Goal: Find specific page/section: Find specific page/section

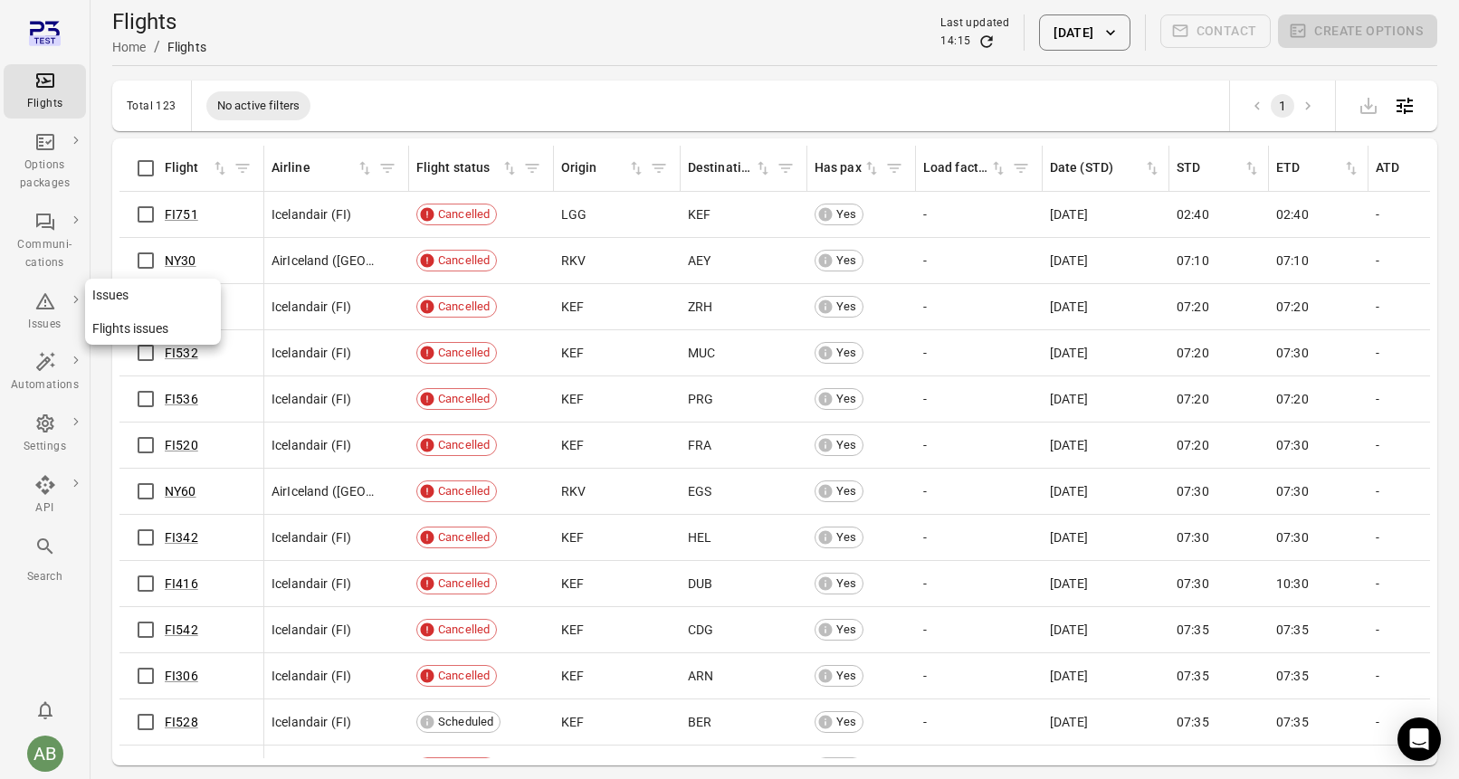
click at [43, 311] on div "Issues" at bounding box center [45, 312] width 68 height 43
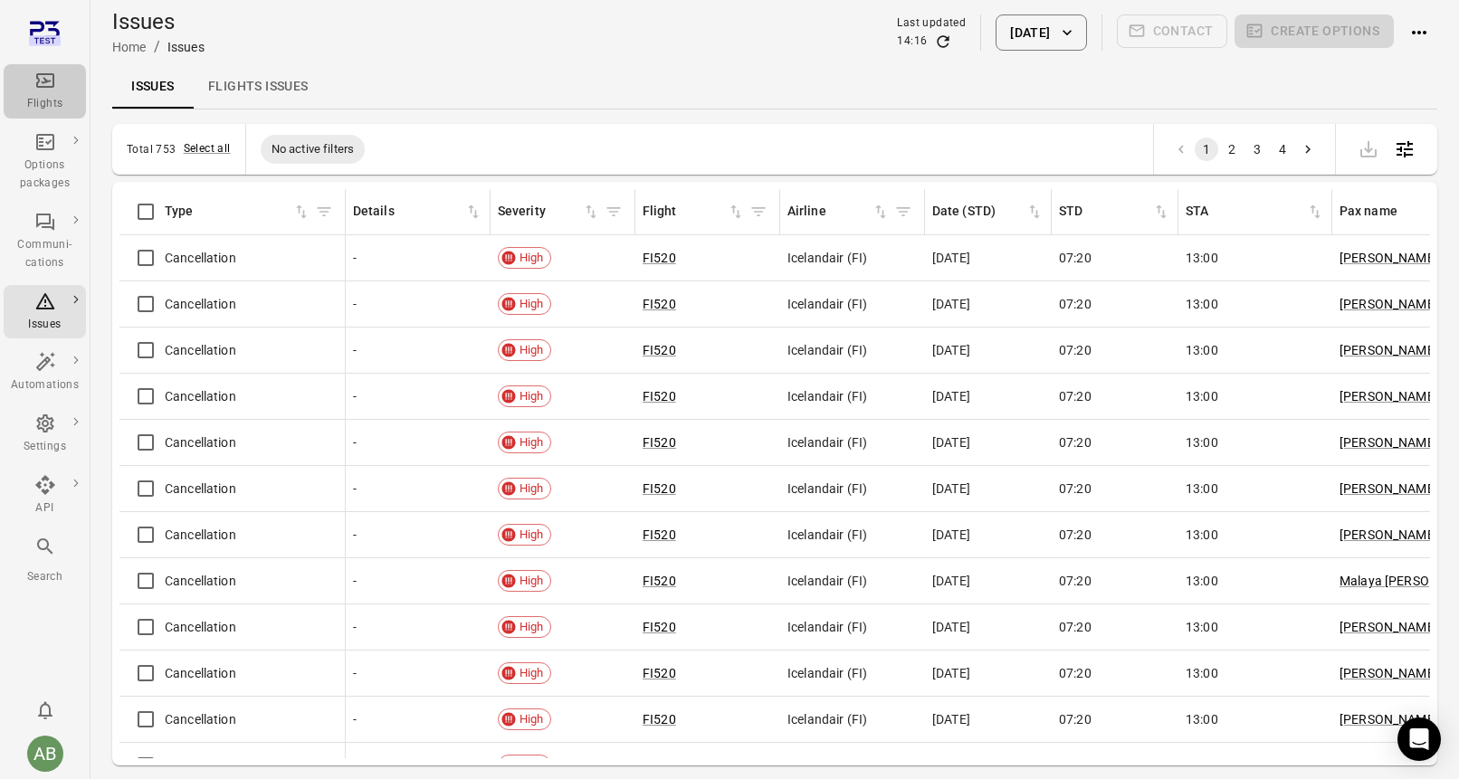
click at [53, 87] on icon "Main navigation" at bounding box center [45, 80] width 18 height 14
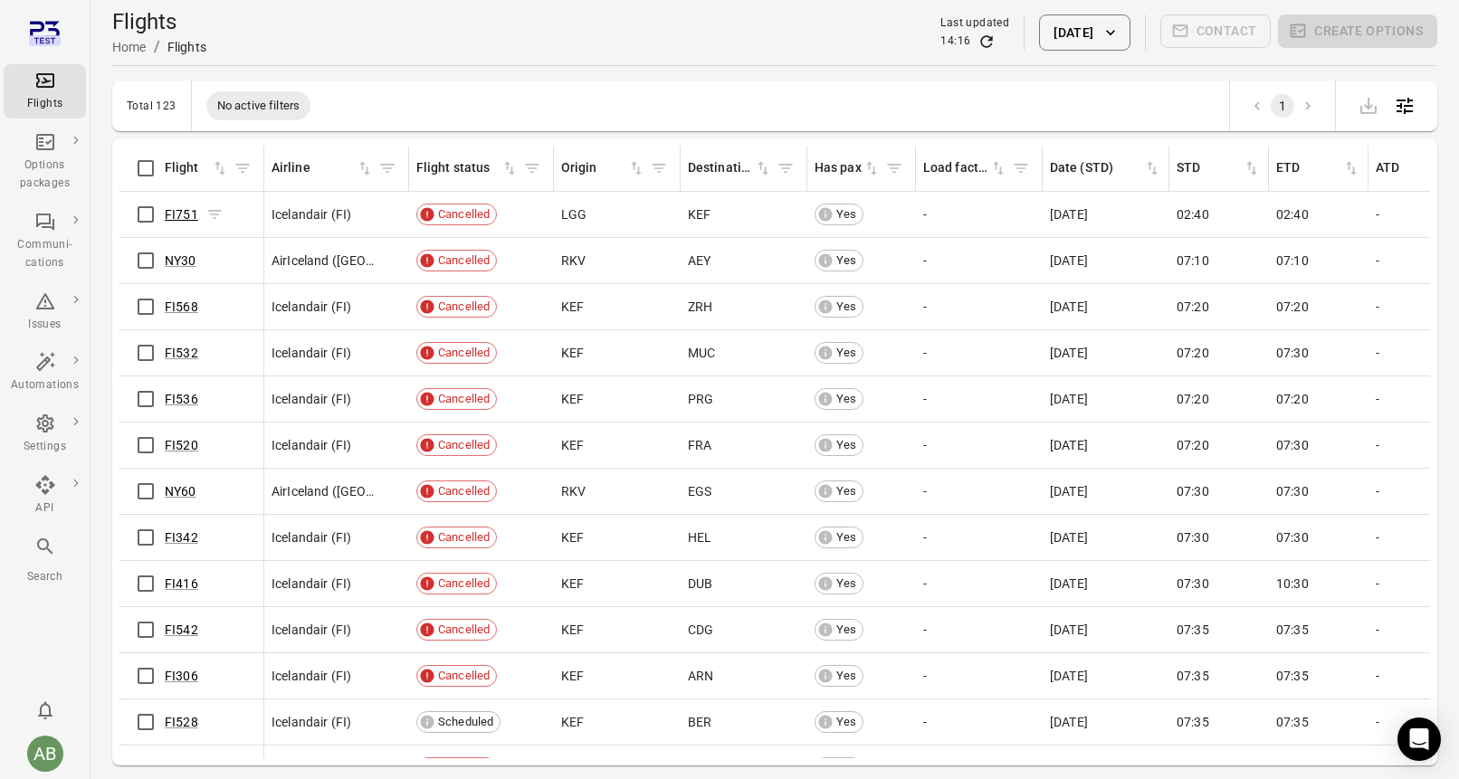
click at [187, 217] on link "FI751" at bounding box center [181, 214] width 33 height 14
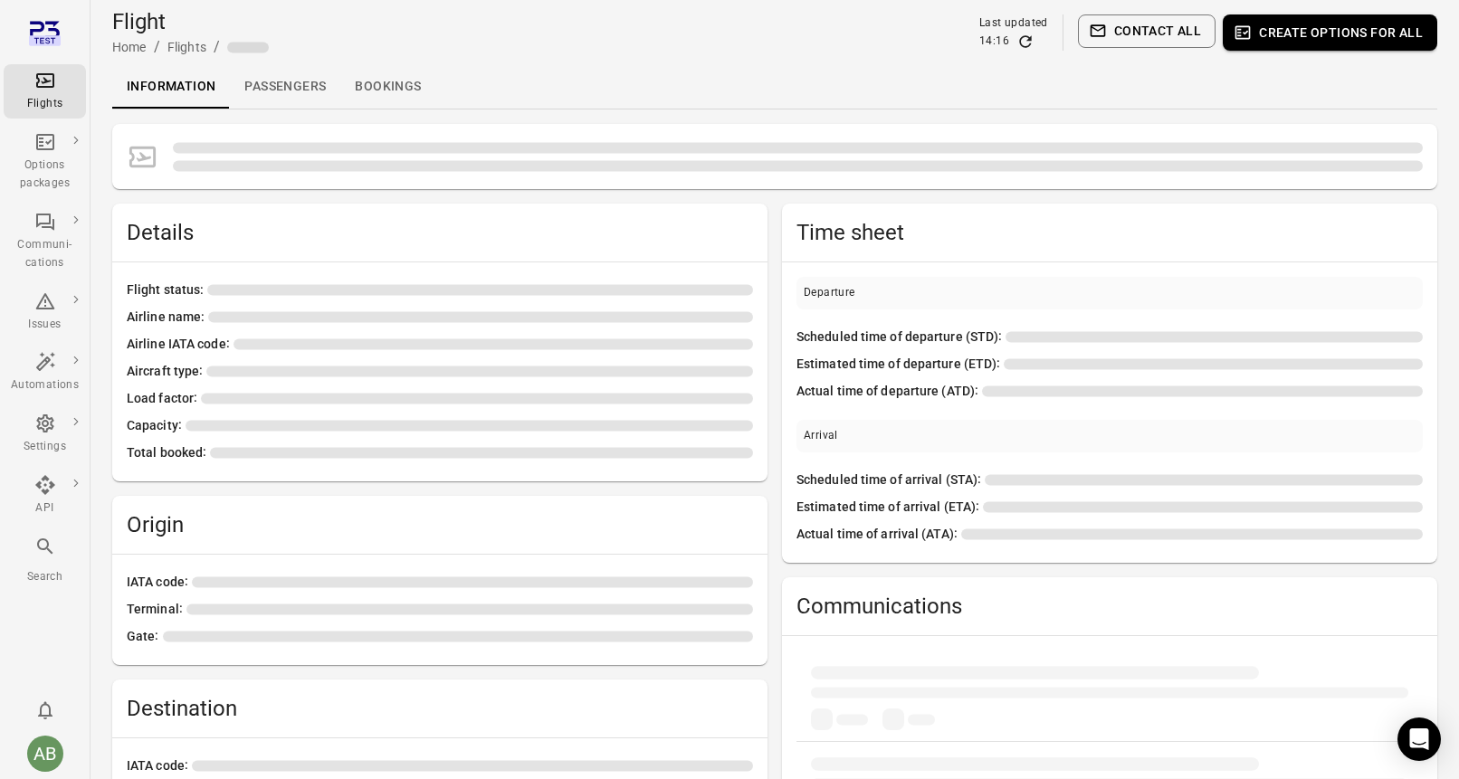
click at [387, 91] on link "Bookings" at bounding box center [387, 86] width 95 height 43
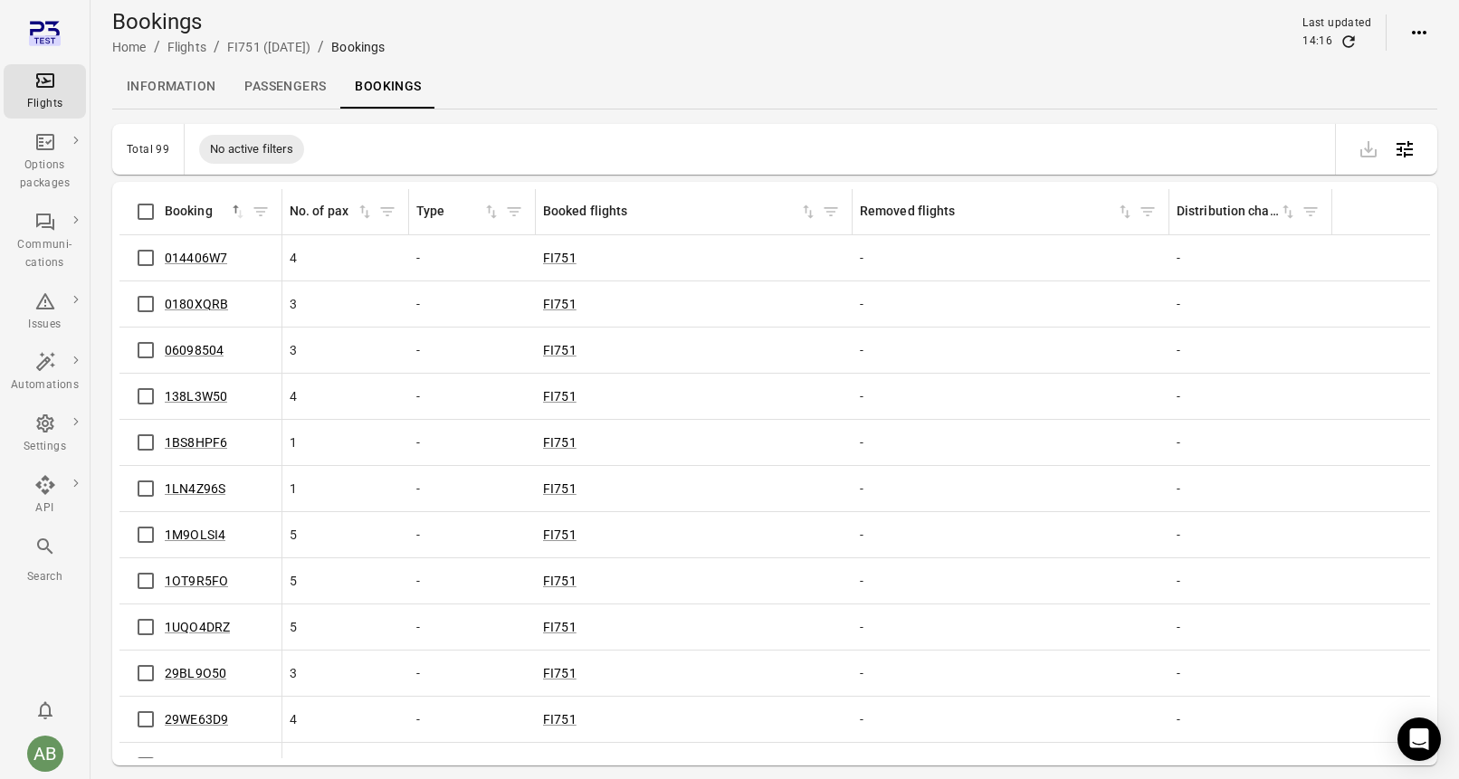
click at [48, 84] on icon "Main navigation" at bounding box center [45, 81] width 22 height 22
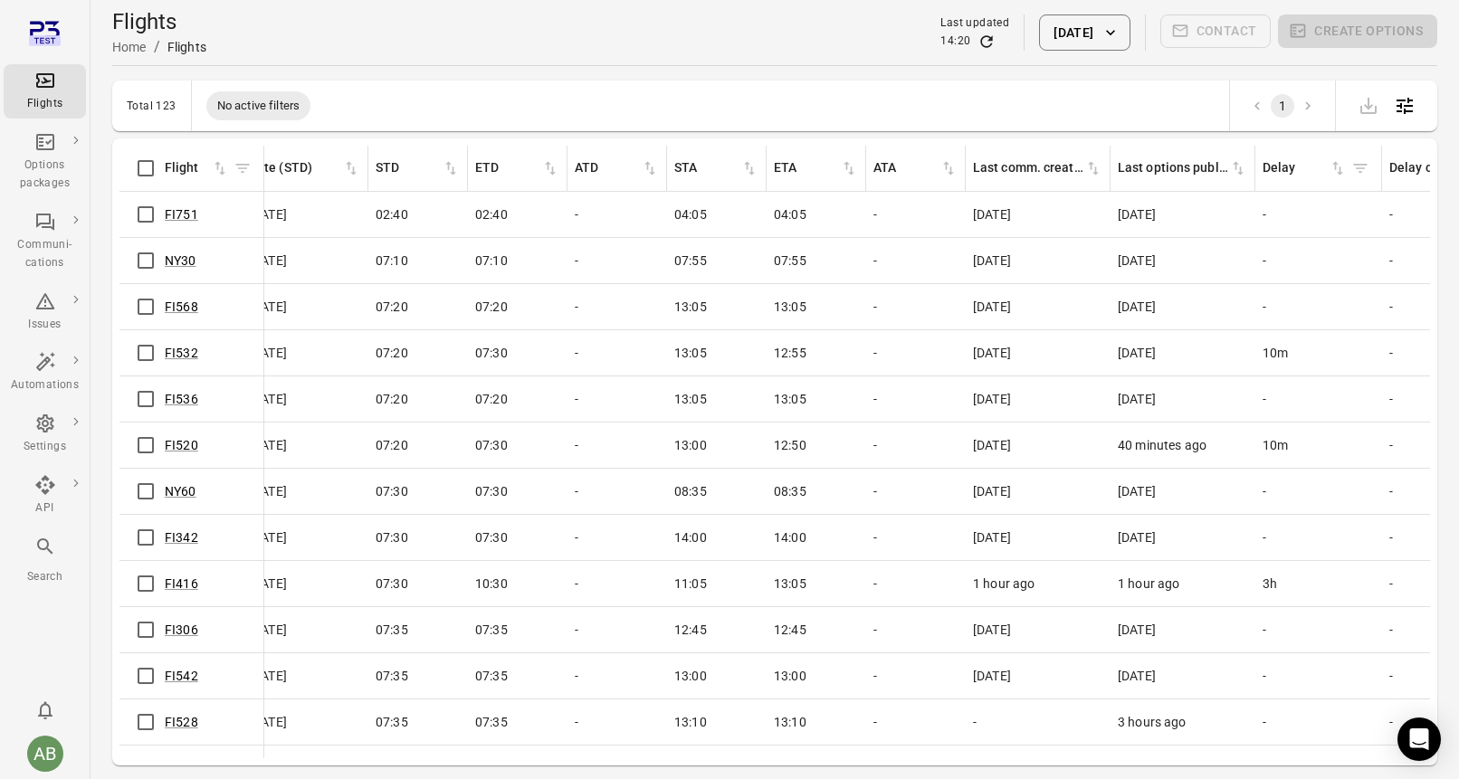
scroll to position [0, 747]
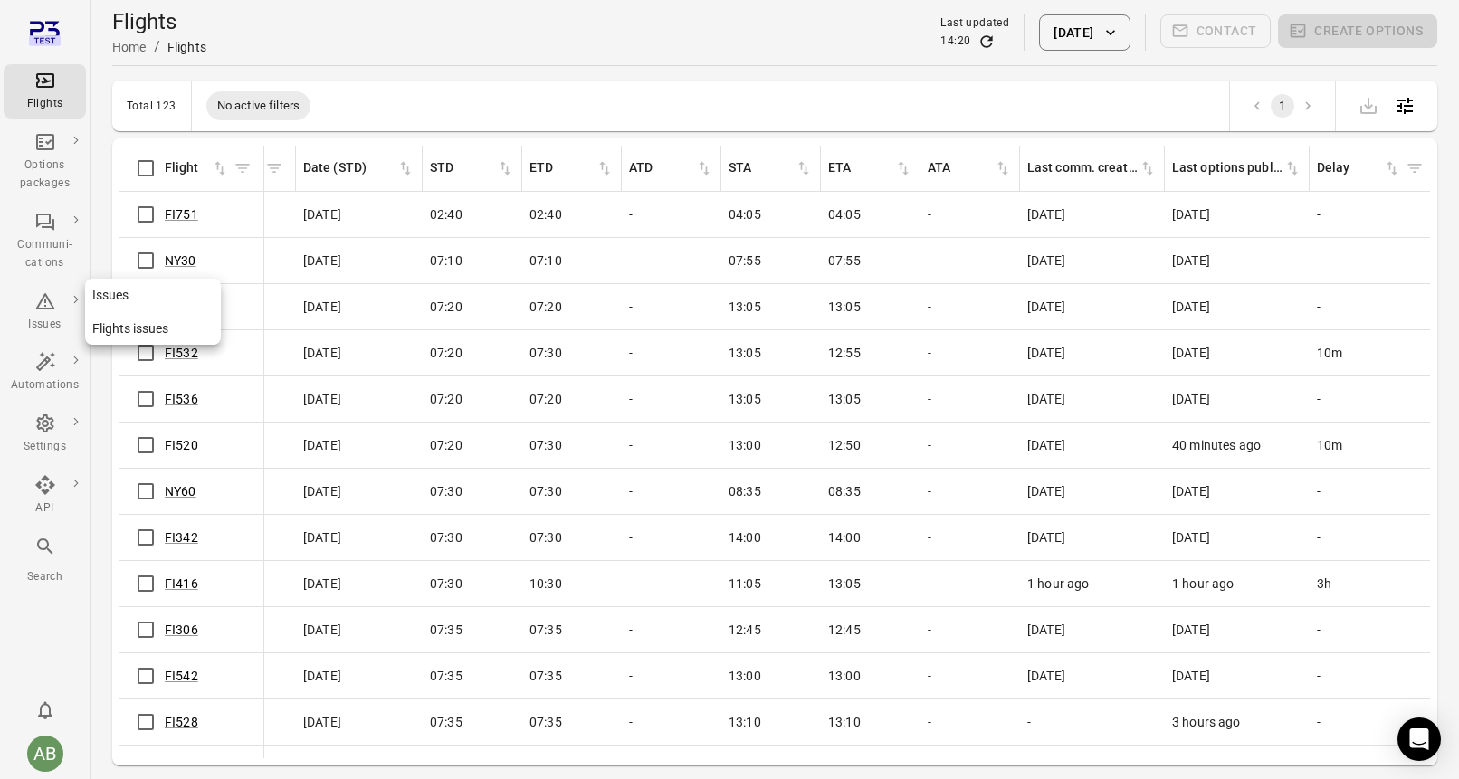
click at [45, 303] on icon "Main navigation" at bounding box center [45, 302] width 22 height 22
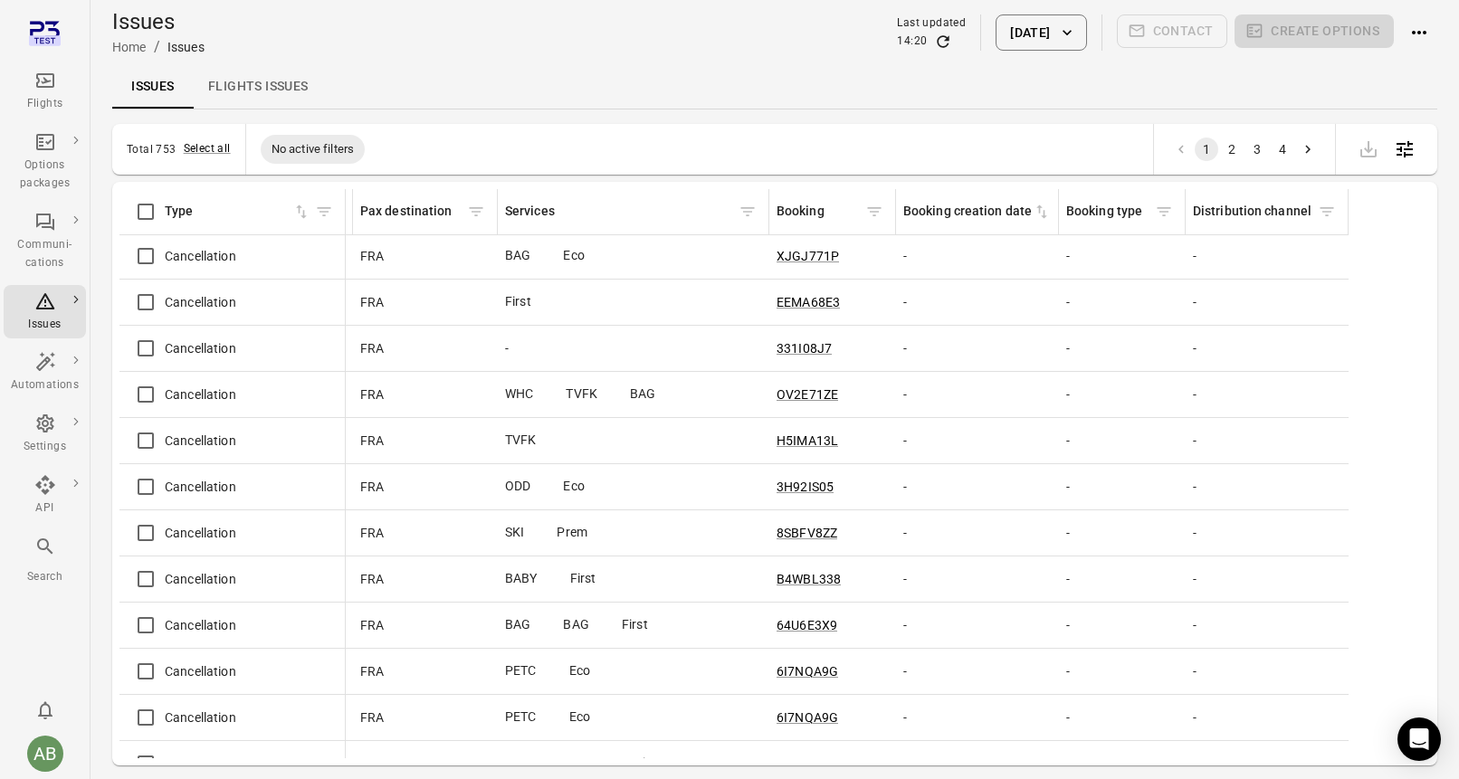
scroll to position [2, 2428]
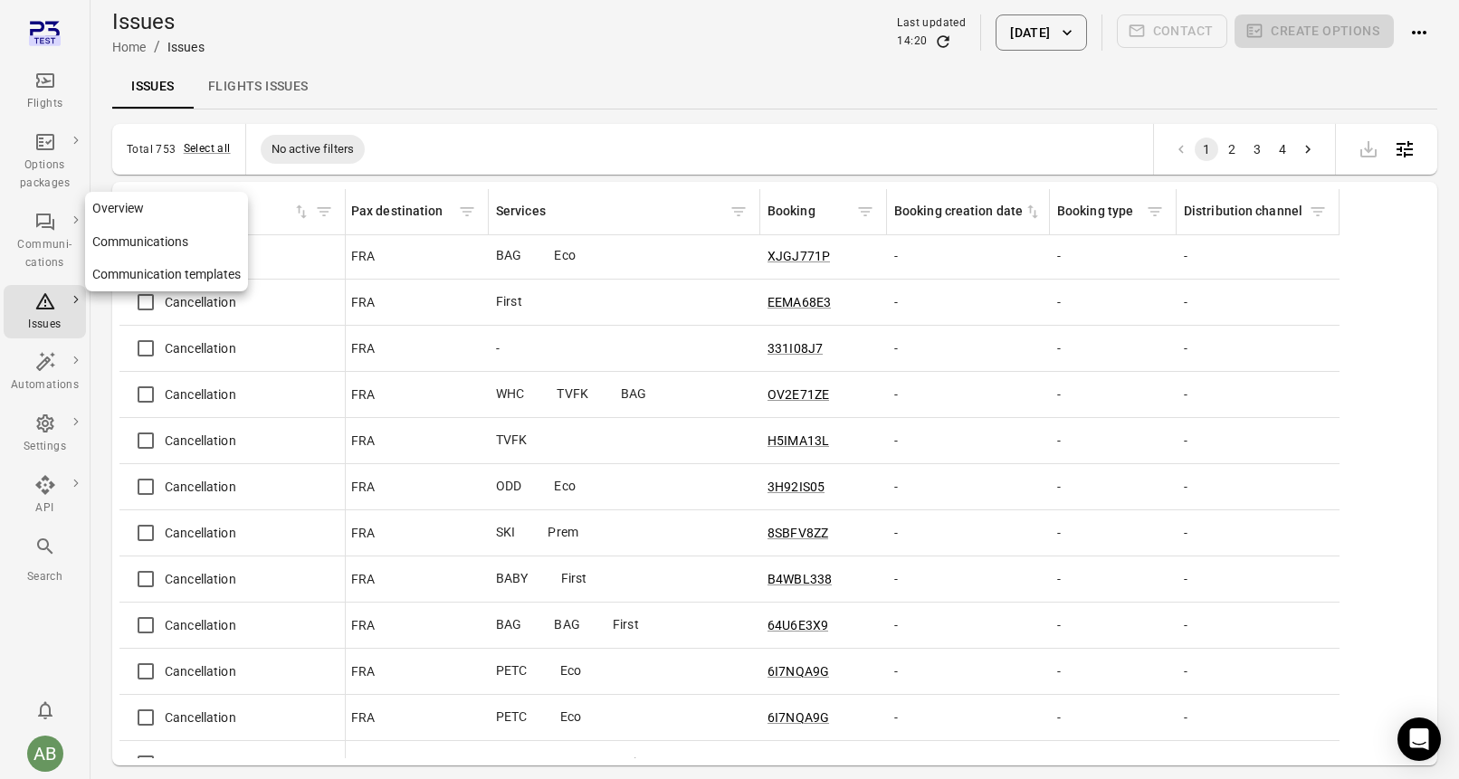
click at [43, 234] on div "Communi-cations" at bounding box center [45, 242] width 68 height 62
